Goal: Task Accomplishment & Management: Use online tool/utility

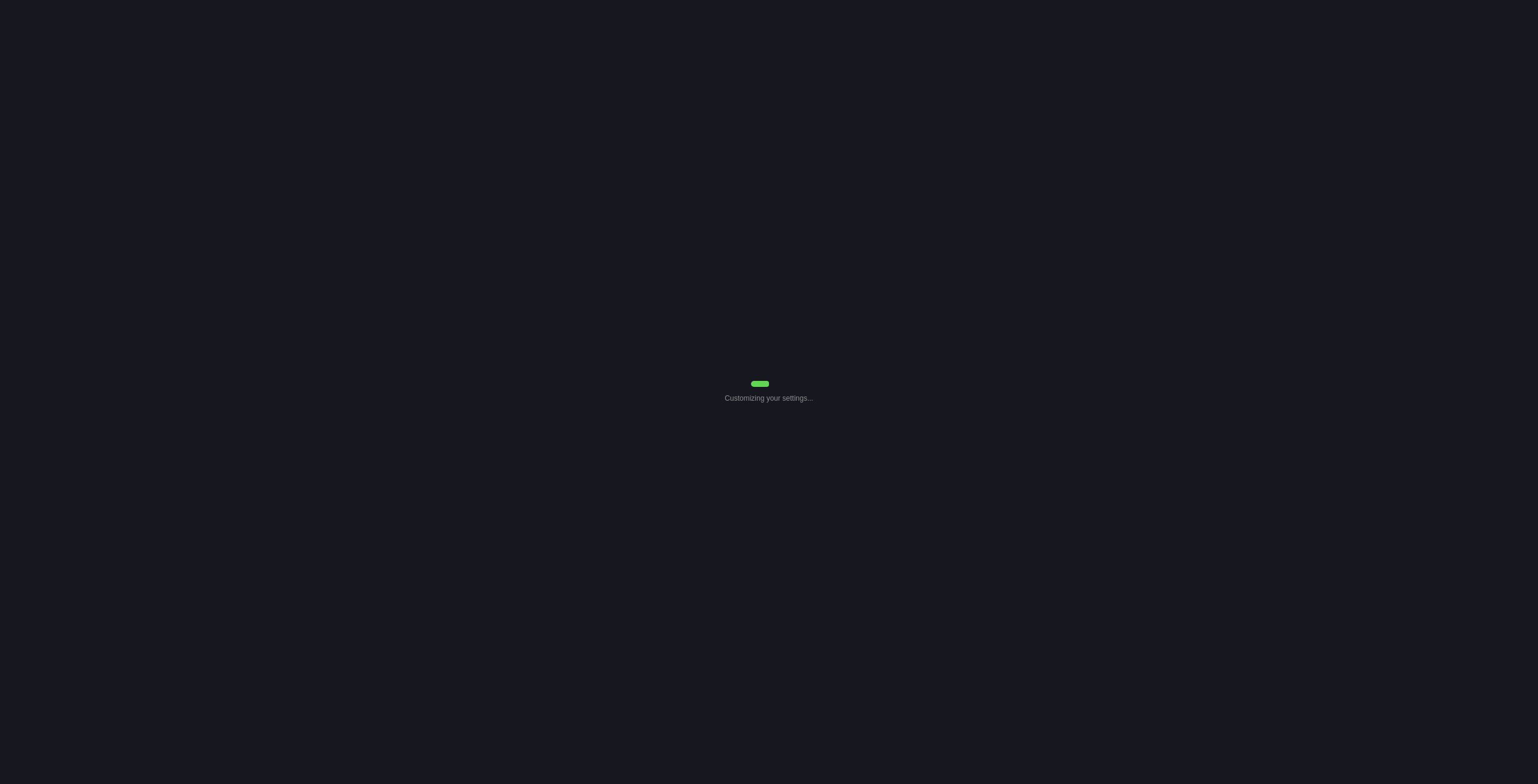
select select "7"
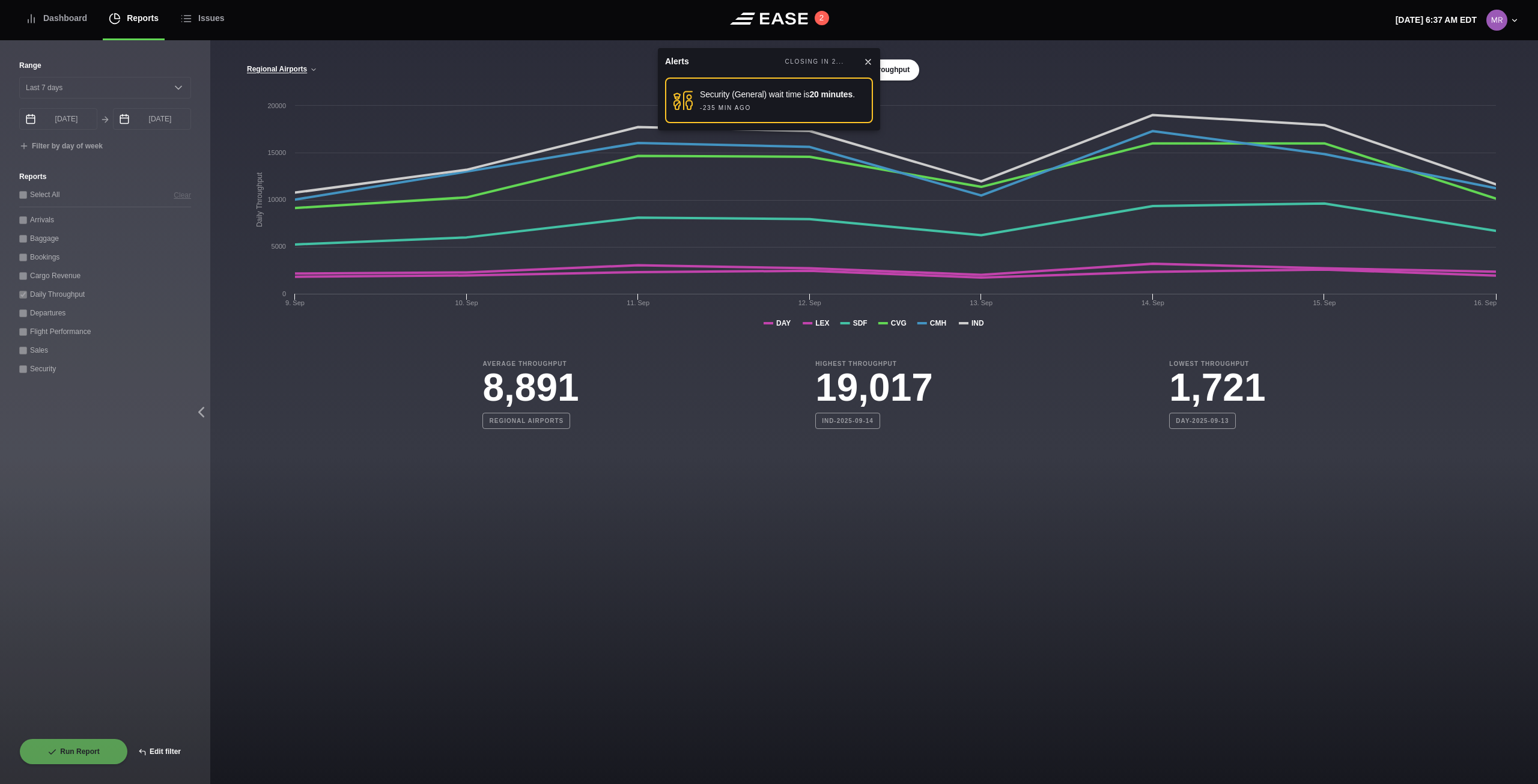
click at [158, 747] on button "Edit filter" at bounding box center [159, 752] width 64 height 27
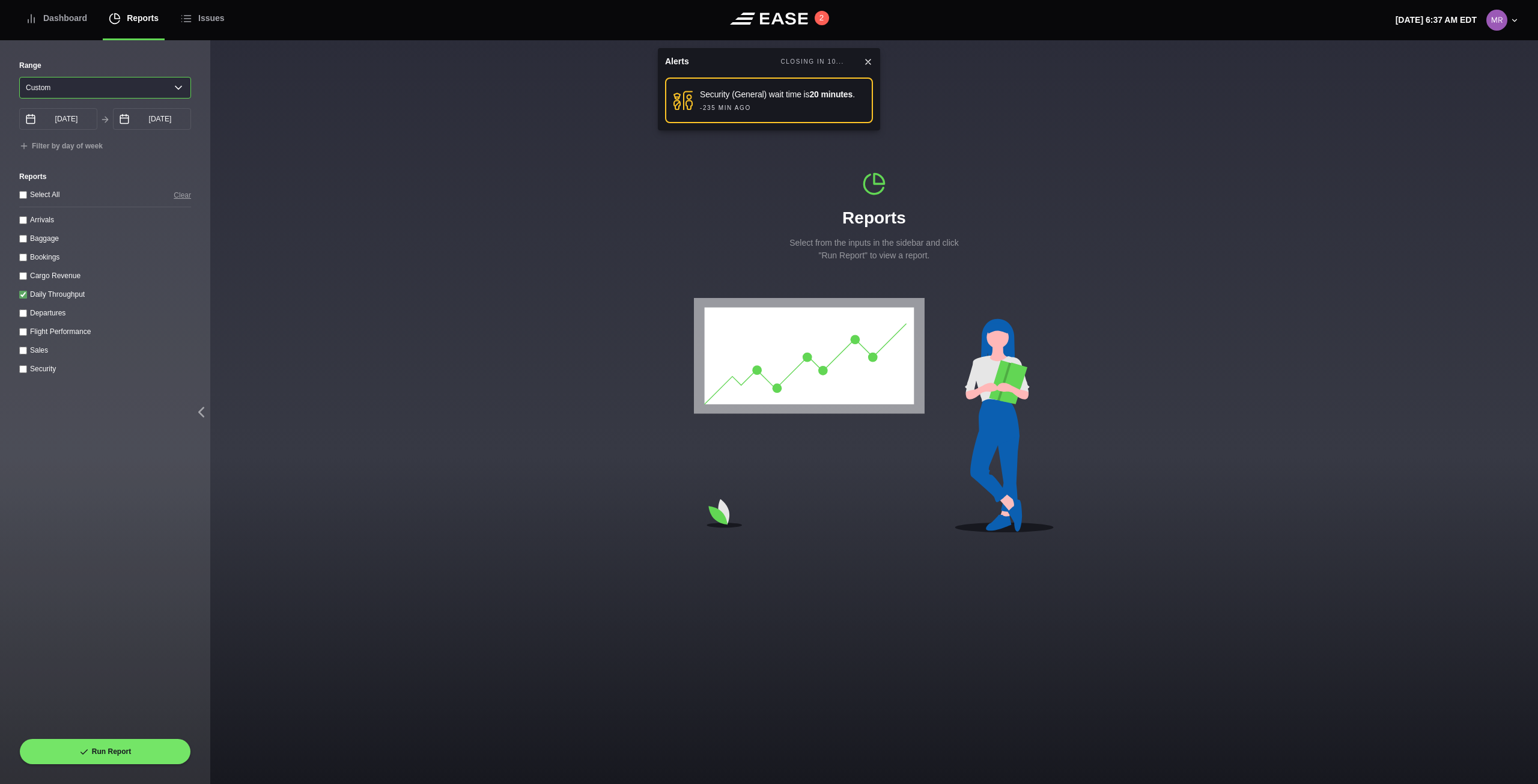
click at [167, 91] on select "Yesterday Last 7 days Last 14 days Last 30 days Last 6 weeks Custom" at bounding box center [104, 87] width 172 height 22
select select "7"
click at [19, 77] on select "Yesterday Last 7 days Last 14 days Last 30 days Last 6 weeks Custom" at bounding box center [104, 87] width 172 height 22
type input "09/11/2025"
type input "09/18/2025"
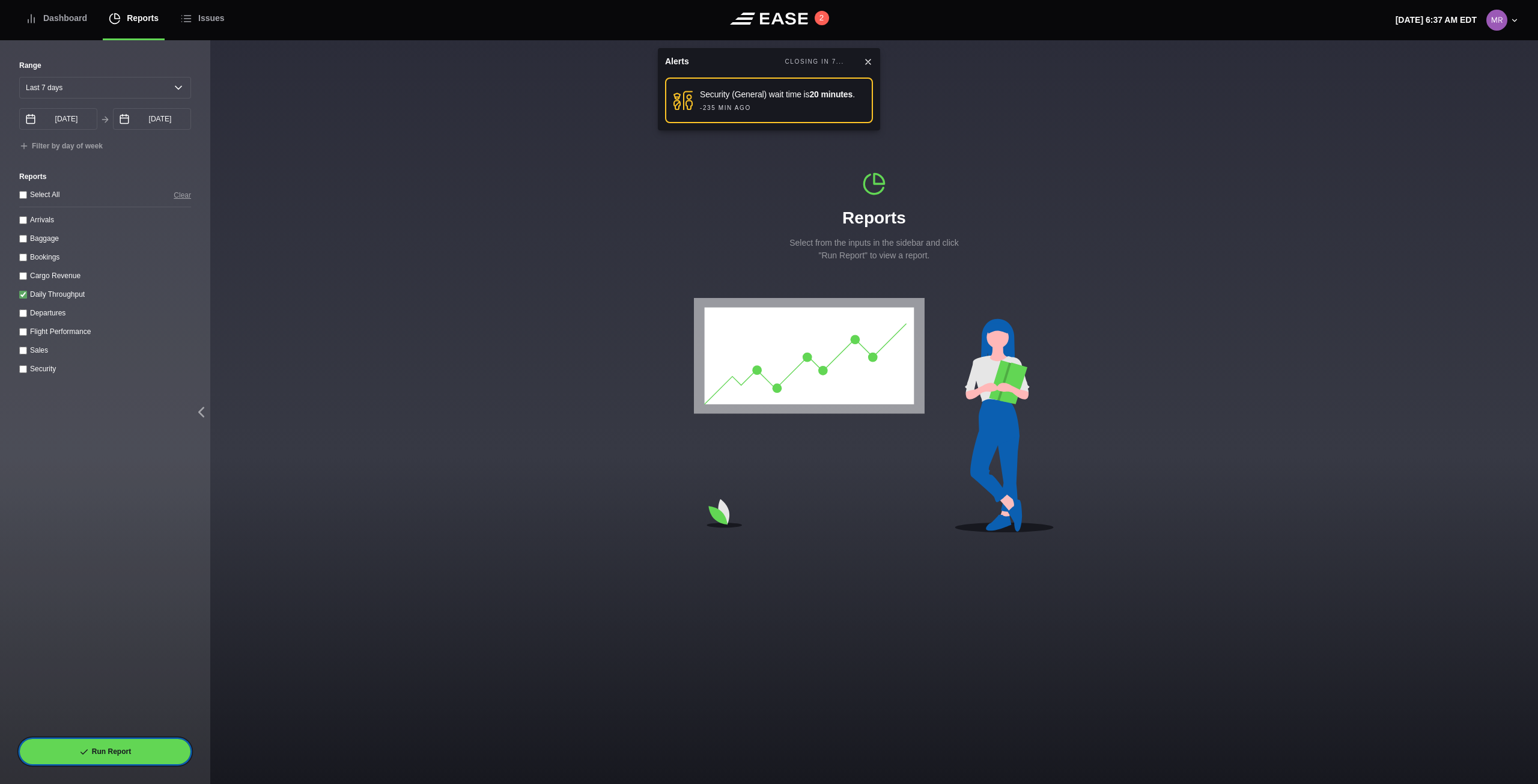
click at [121, 739] on div "Run Report" at bounding box center [104, 752] width 172 height 27
click at [119, 749] on button "Run Report" at bounding box center [104, 752] width 172 height 27
select select "7"
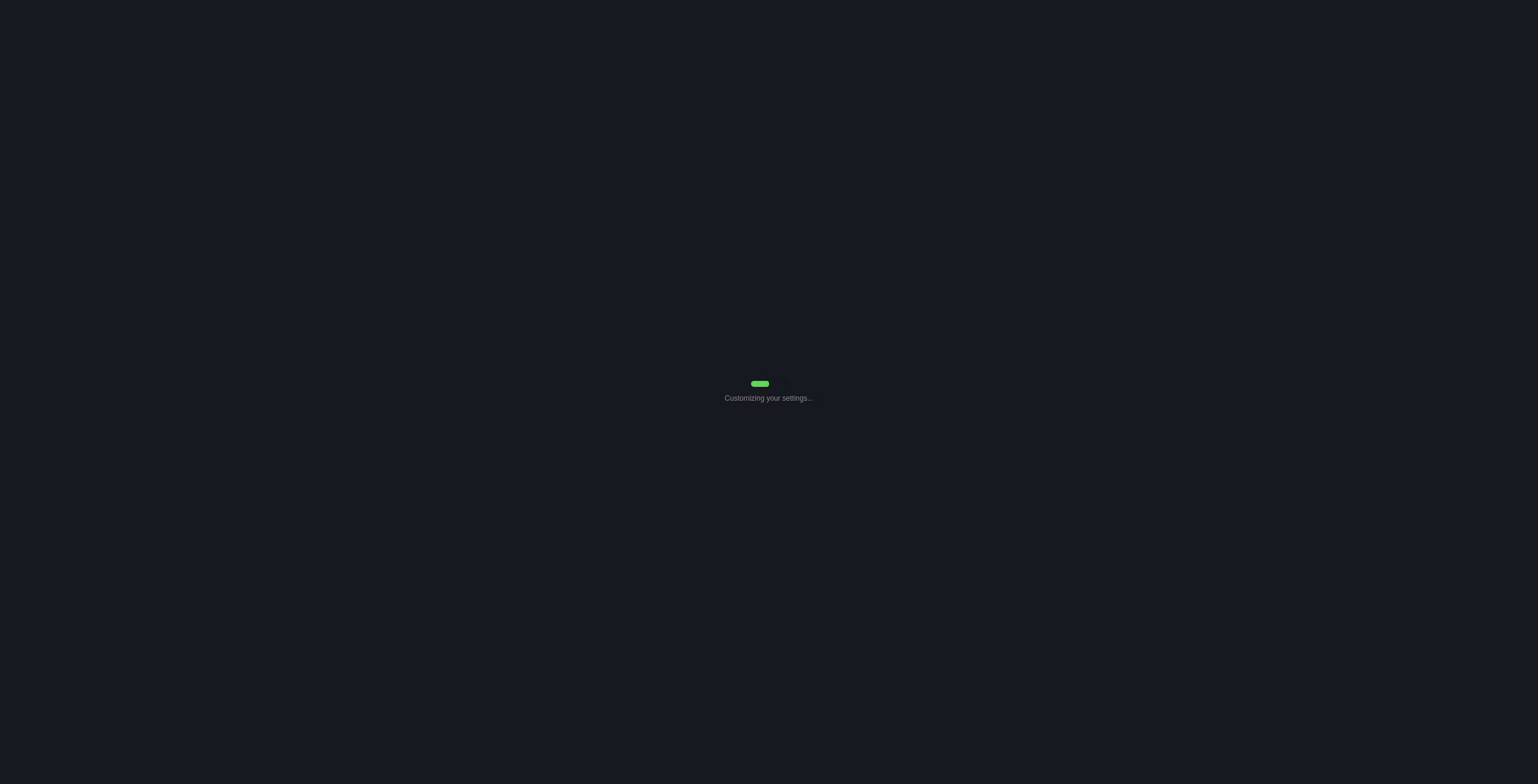
select select "7"
